Goal: Task Accomplishment & Management: Use online tool/utility

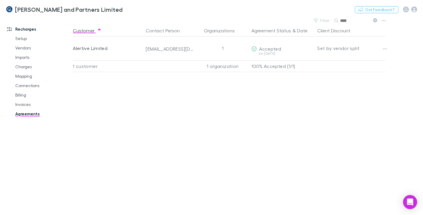
drag, startPoint x: 349, startPoint y: 21, endPoint x: 339, endPoint y: 20, distance: 9.4
click at [339, 20] on div "****" at bounding box center [357, 20] width 44 height 7
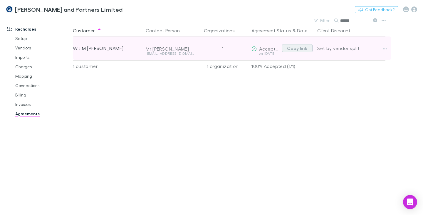
type input "******"
click at [303, 49] on button "Copy link" at bounding box center [297, 48] width 31 height 8
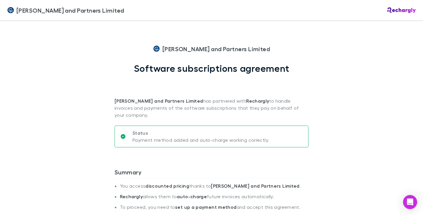
scroll to position [265, 0]
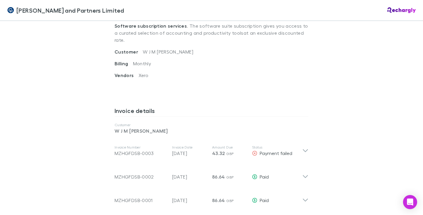
scroll to position [235, 0]
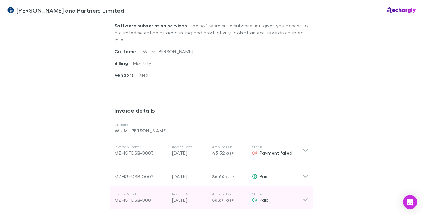
click at [303, 198] on icon at bounding box center [305, 199] width 5 height 3
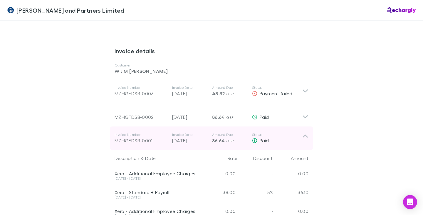
scroll to position [294, 0]
click at [303, 135] on icon at bounding box center [305, 136] width 5 height 3
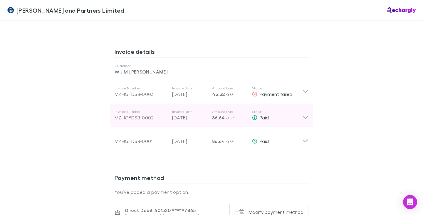
click at [304, 109] on icon at bounding box center [305, 115] width 6 height 12
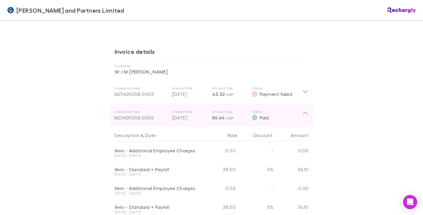
click at [304, 112] on icon at bounding box center [305, 113] width 5 height 3
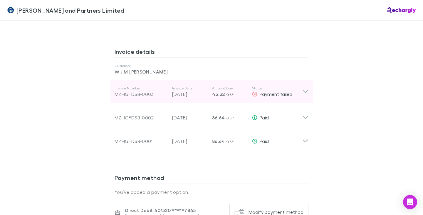
click at [303, 88] on icon at bounding box center [305, 91] width 6 height 7
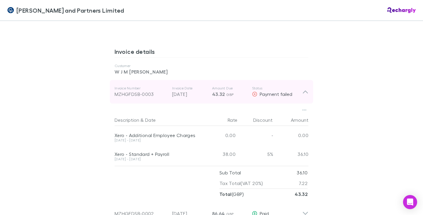
click at [303, 91] on icon at bounding box center [305, 92] width 5 height 3
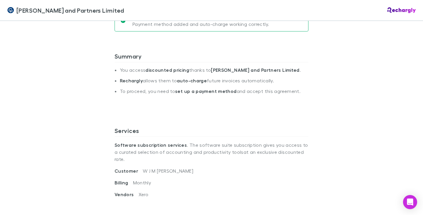
scroll to position [147, 0]
